Goal: Check status: Check status

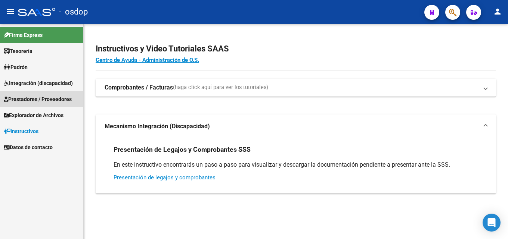
drag, startPoint x: 22, startPoint y: 91, endPoint x: 24, endPoint y: 86, distance: 5.7
click at [22, 91] on mat-nav-list "Firma Express Tesorería Extractos Procesados (csv) Extractos Originales (pdf) P…" at bounding box center [41, 89] width 83 height 131
click at [24, 79] on span "Integración (discapacidad)" at bounding box center [38, 83] width 69 height 8
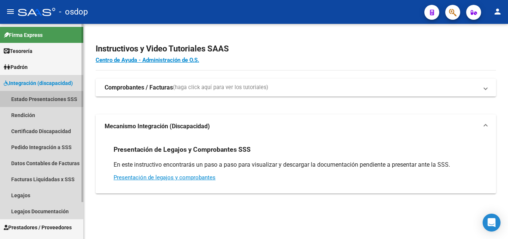
click at [34, 103] on link "Estado Presentaciones SSS" at bounding box center [41, 99] width 83 height 16
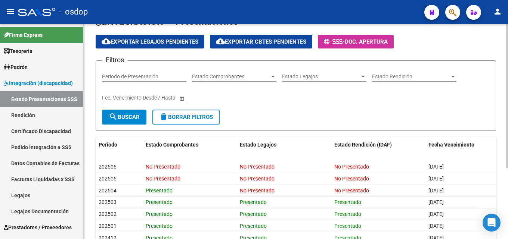
scroll to position [37, 0]
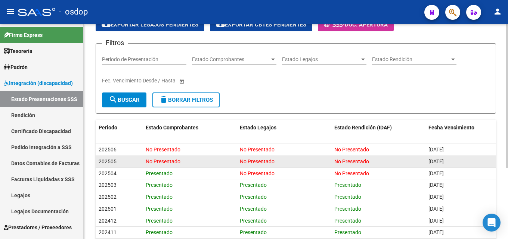
click at [107, 161] on span "202505" at bounding box center [108, 162] width 18 height 6
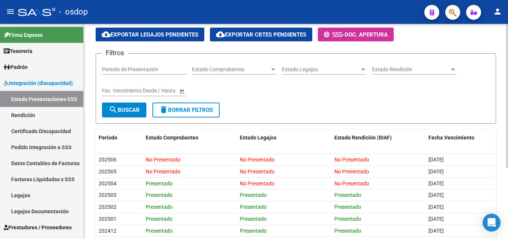
scroll to position [0, 0]
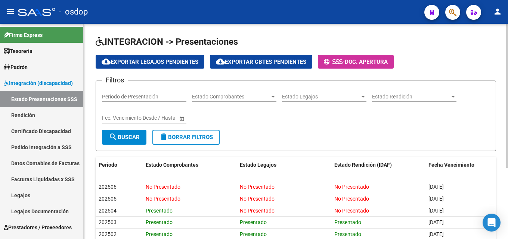
click at [122, 93] on div "Periodo de Presentación" at bounding box center [144, 94] width 84 height 15
click at [355, 96] on span "Estado Legajos" at bounding box center [321, 97] width 78 height 6
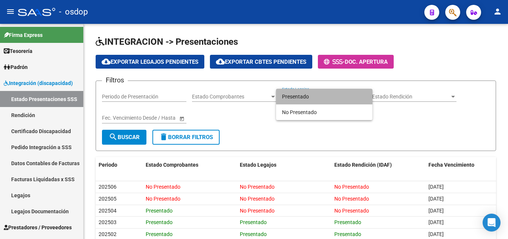
click at [327, 95] on span "Presentado" at bounding box center [324, 97] width 84 height 16
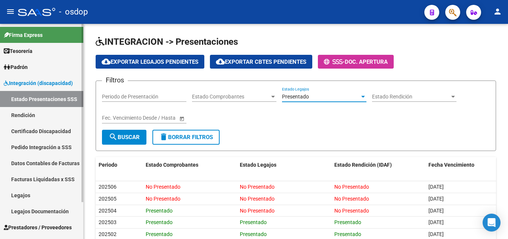
click at [43, 177] on link "Facturas Liquidadas x SSS" at bounding box center [41, 179] width 83 height 16
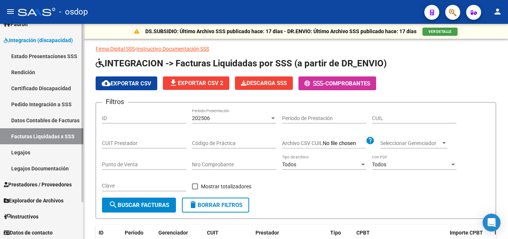
scroll to position [44, 0]
